Goal: Information Seeking & Learning: Find specific page/section

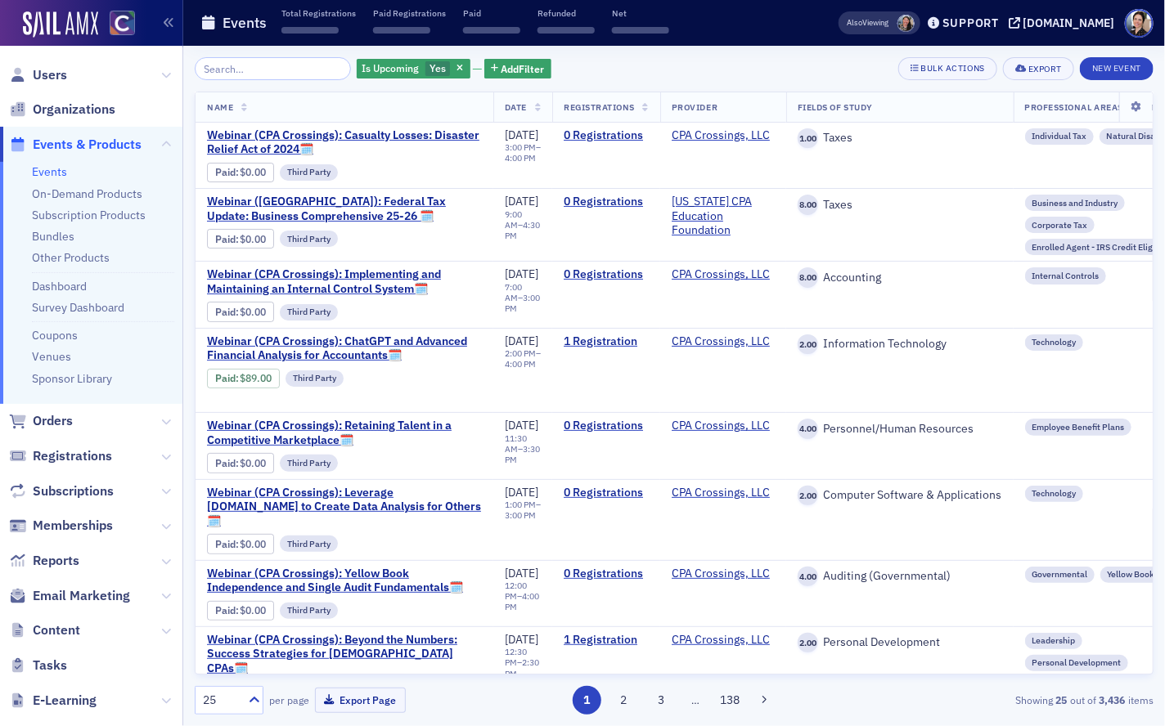
click at [263, 62] on input "search" at bounding box center [273, 68] width 156 height 23
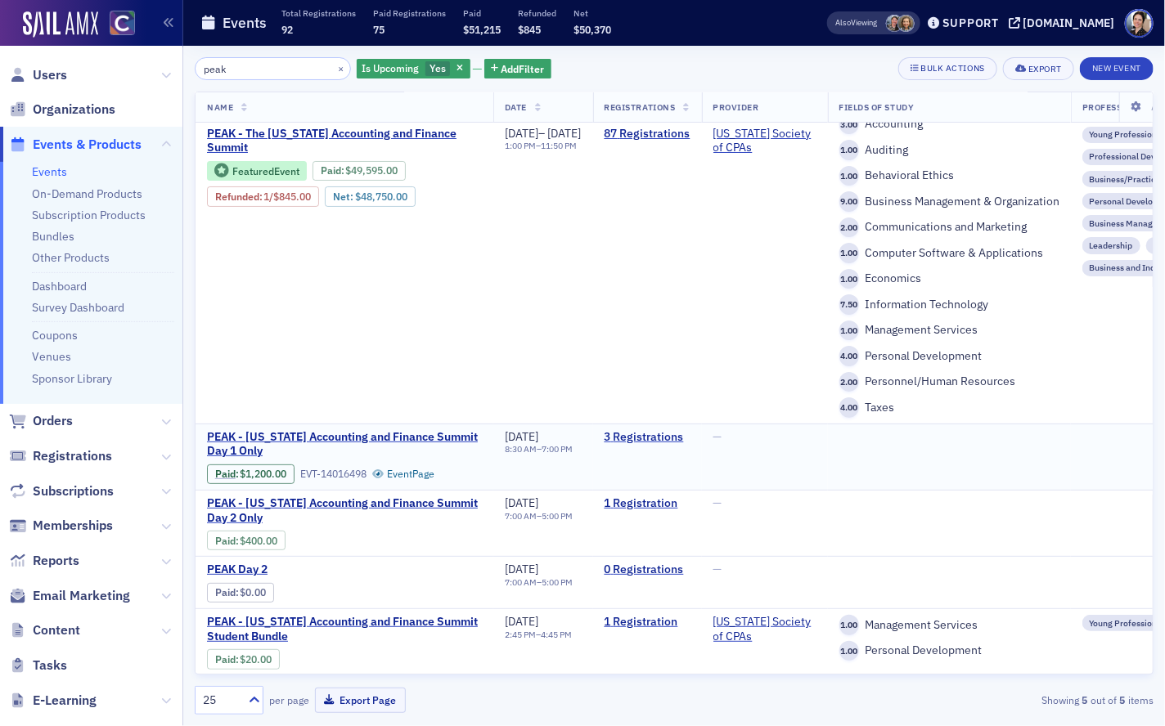
scroll to position [0, 6]
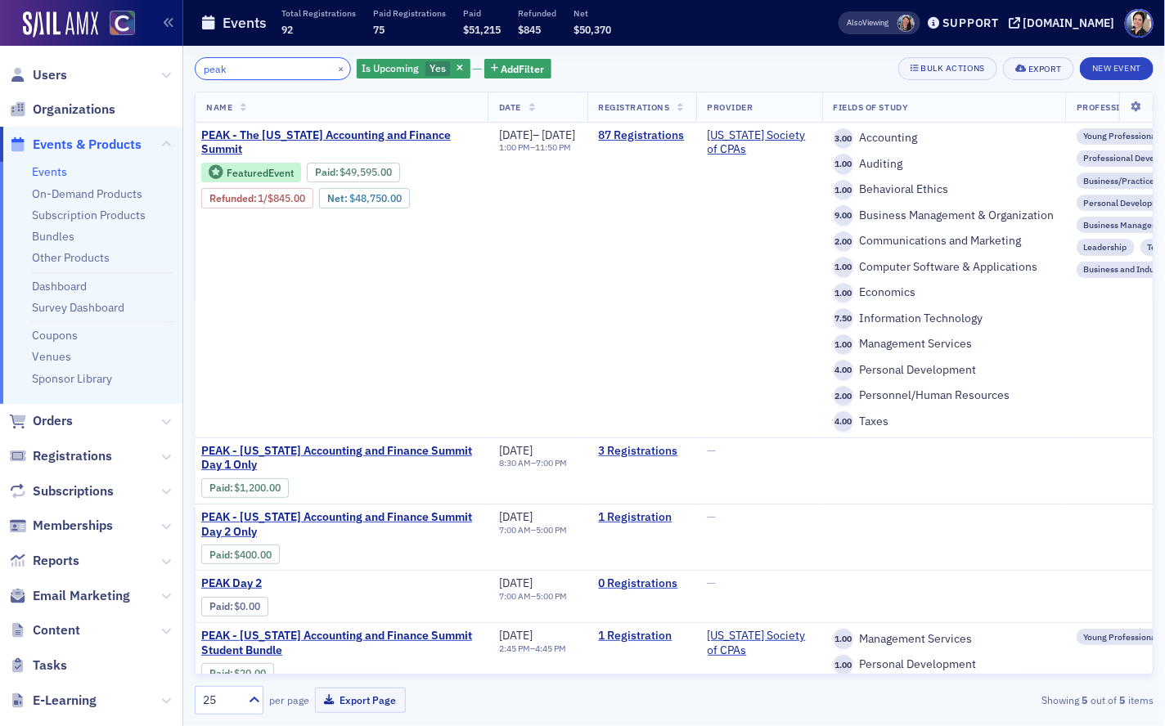
drag, startPoint x: 253, startPoint y: 68, endPoint x: 160, endPoint y: 58, distance: 92.9
click at [160, 58] on div "Users Organizations Events & Products Events On-Demand Products Subscription Pr…" at bounding box center [582, 363] width 1165 height 726
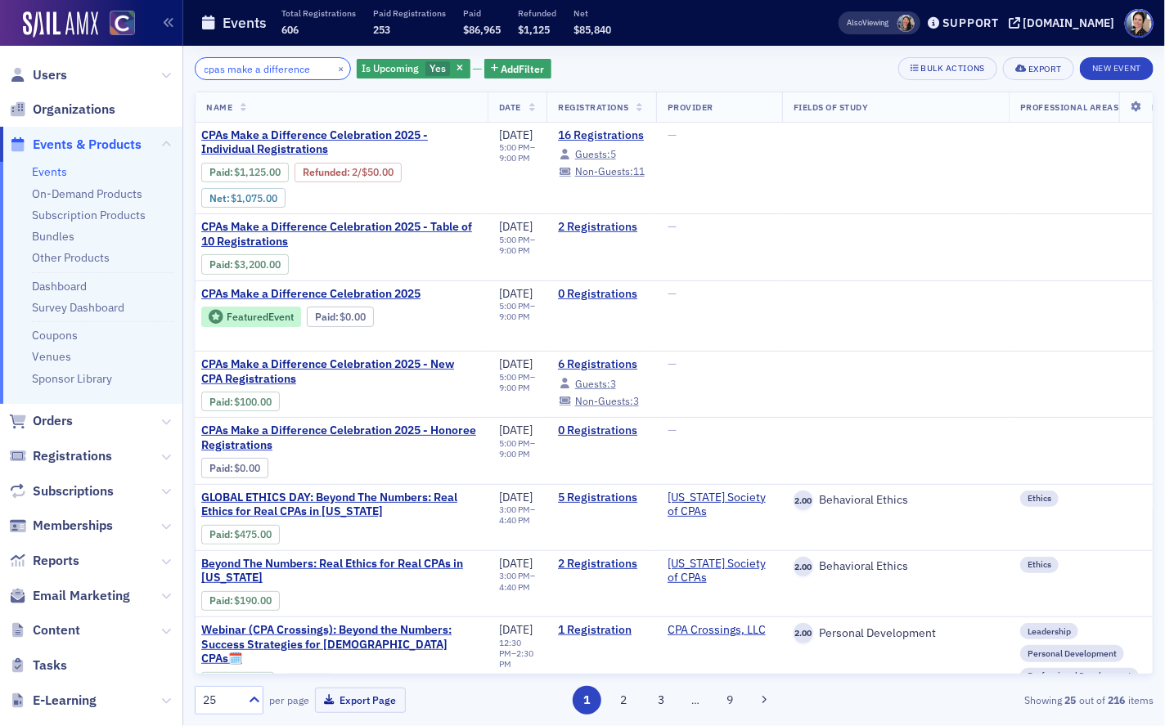
type input "cpas make a difference"
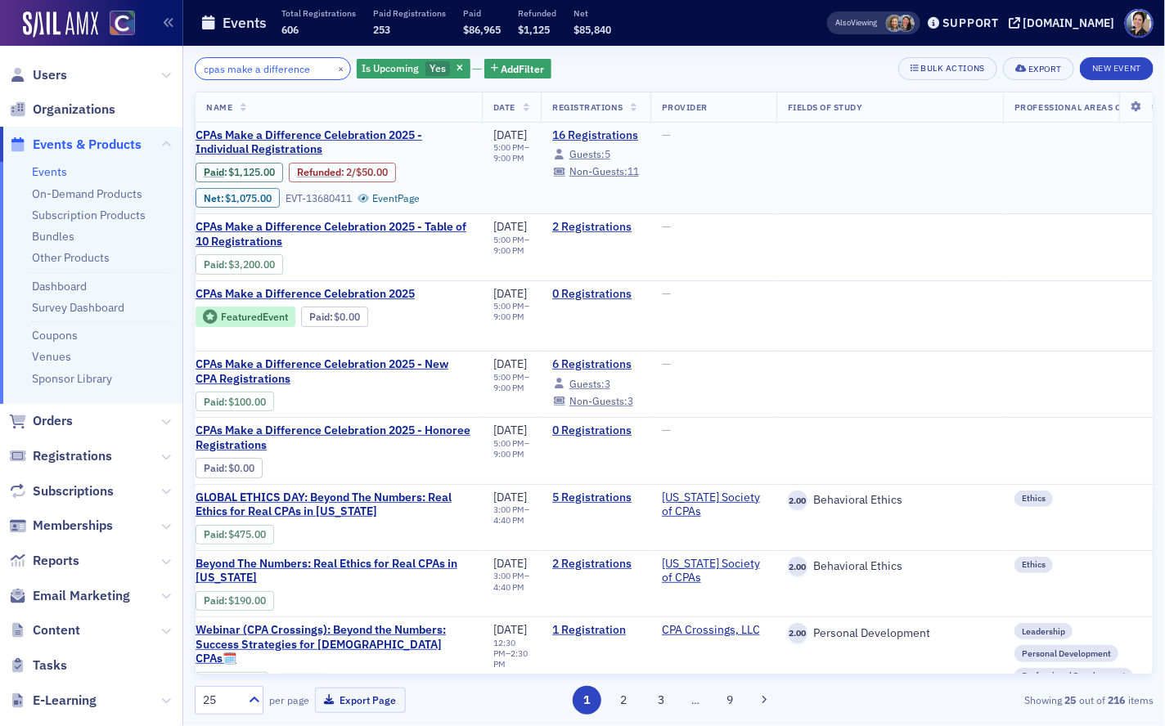
scroll to position [0, 15]
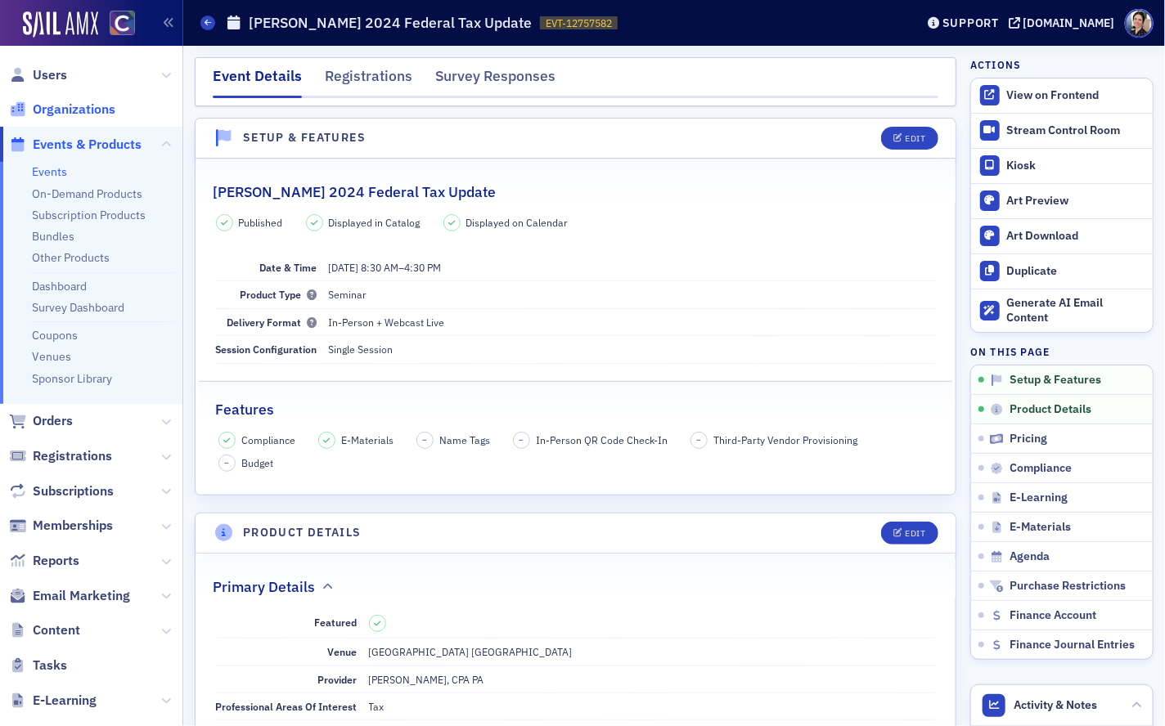
click at [86, 109] on span "Organizations" at bounding box center [74, 110] width 83 height 18
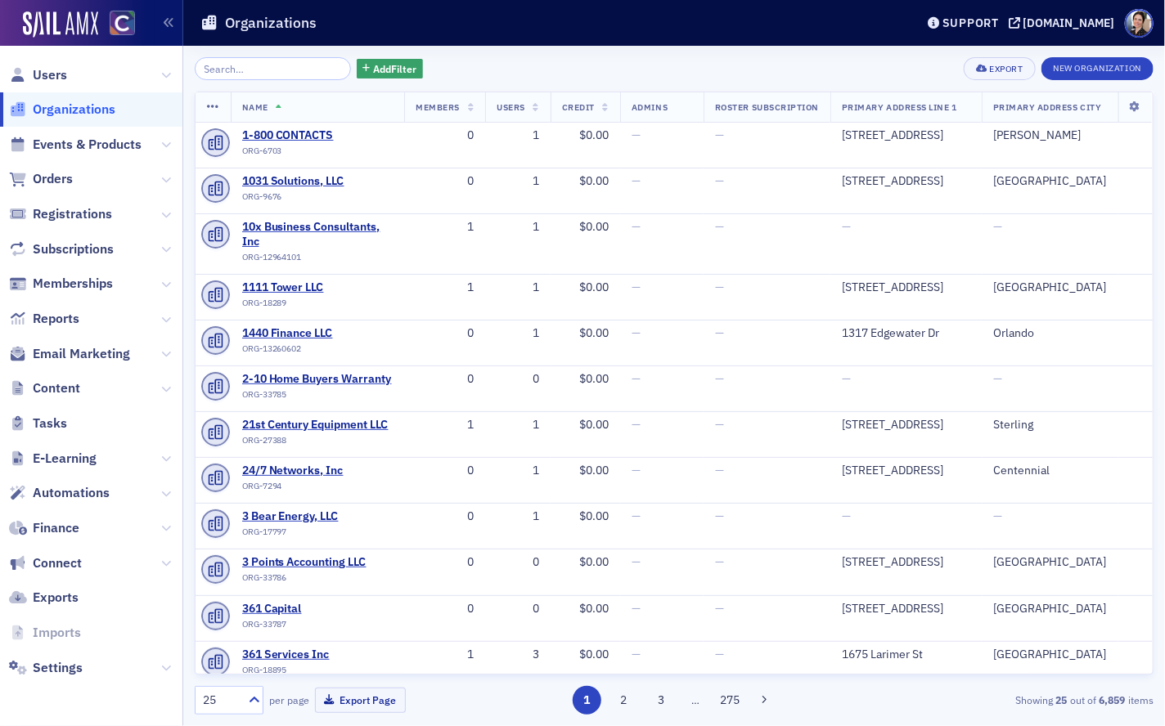
click at [299, 69] on input "search" at bounding box center [273, 68] width 156 height 23
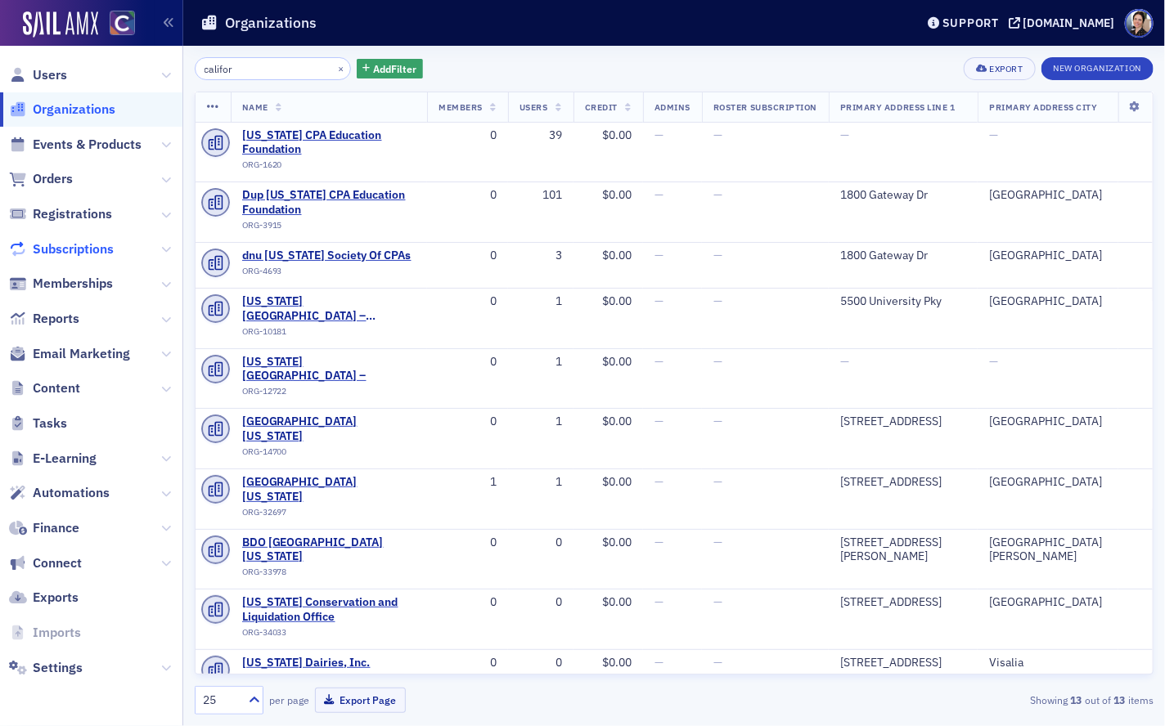
type input "califor"
click at [49, 73] on span "Users" at bounding box center [50, 75] width 34 height 18
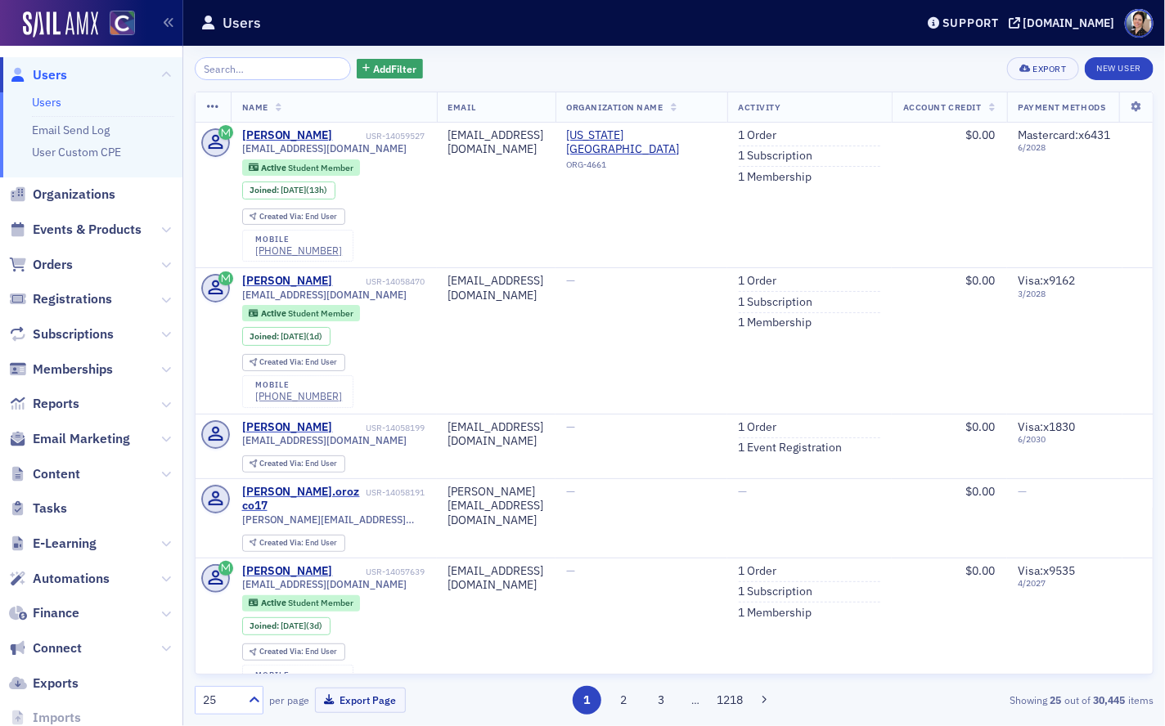
drag, startPoint x: 65, startPoint y: 199, endPoint x: 217, endPoint y: 106, distance: 178.4
click at [66, 199] on span "Organizations" at bounding box center [74, 195] width 83 height 18
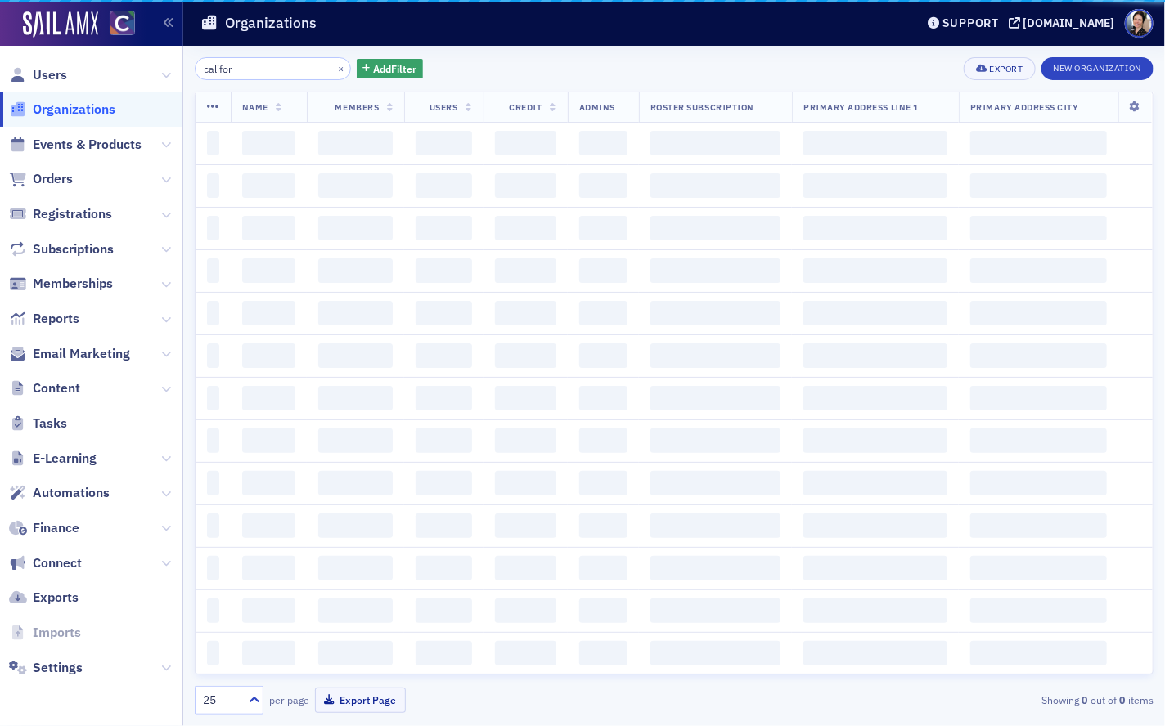
click at [276, 70] on input "califor" at bounding box center [273, 68] width 156 height 23
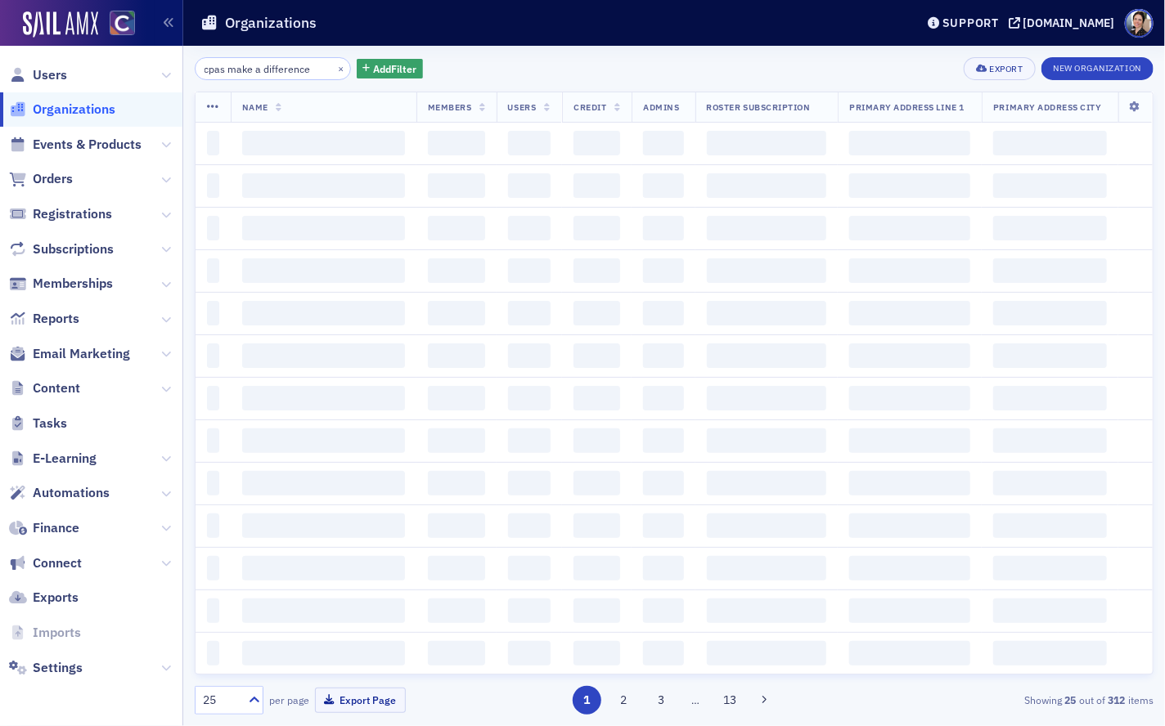
type input "cpas make a difference"
